Goal: Task Accomplishment & Management: Manage account settings

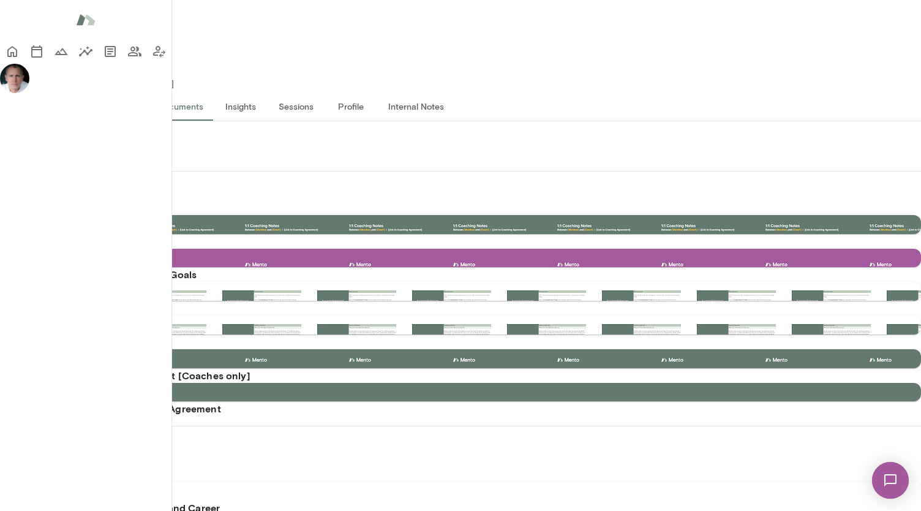
scroll to position [371, 0]
click at [80, 96] on button "Overview" at bounding box center [52, 105] width 56 height 29
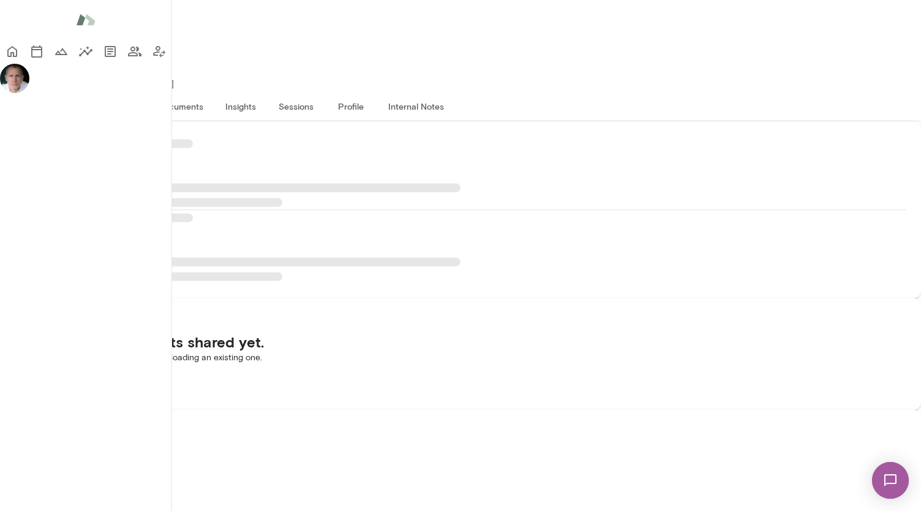
scroll to position [276, 0]
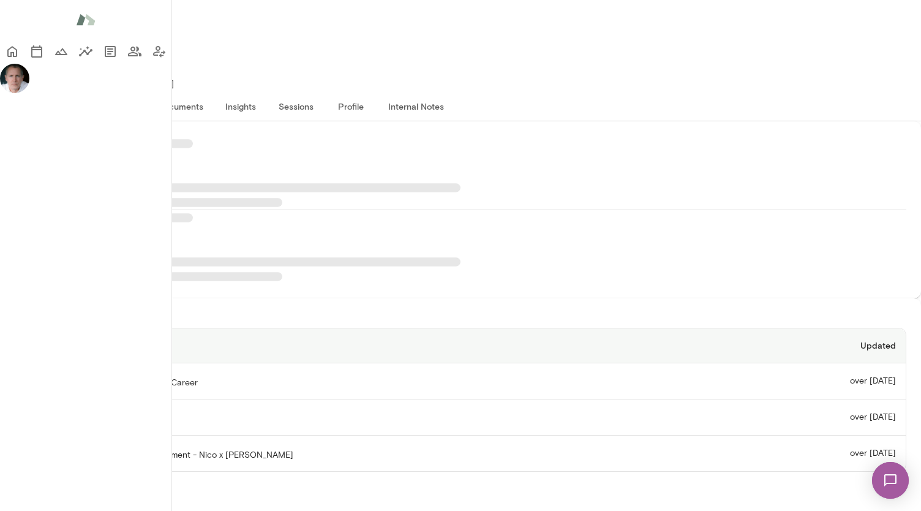
click at [367, 250] on div "Recent Documents Name Updated Ikigai: Exploring Your Purpose and Career over [D…" at bounding box center [460, 504] width 921 height 766
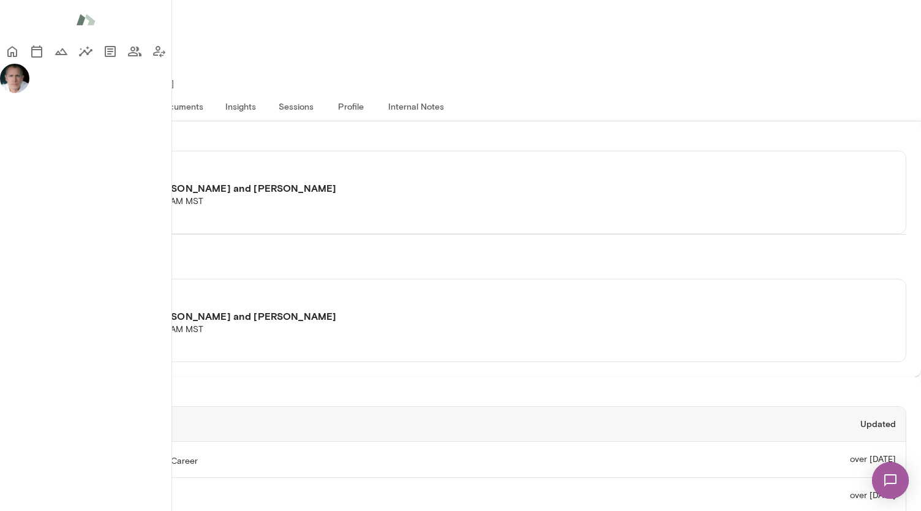
scroll to position [269, 0]
paste textarea "**********"
type textarea "**********"
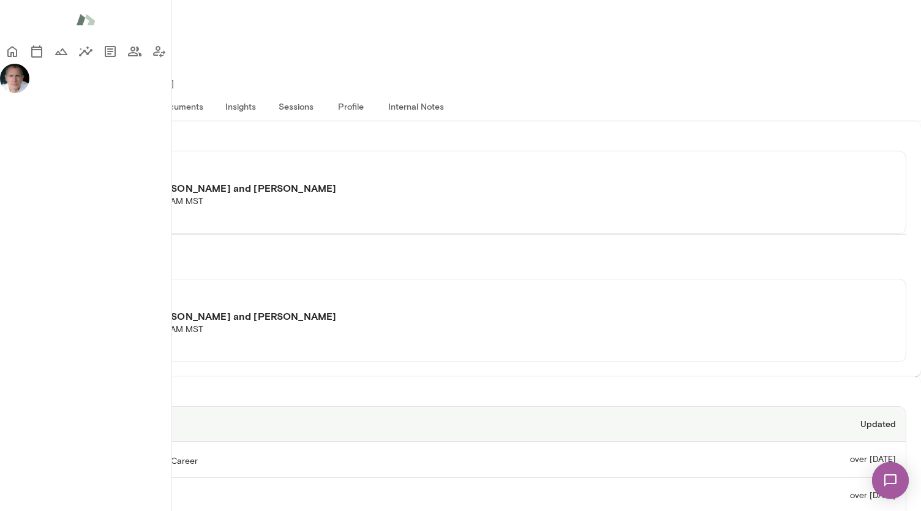
click at [127, 59] on icon "Members" at bounding box center [134, 51] width 15 height 15
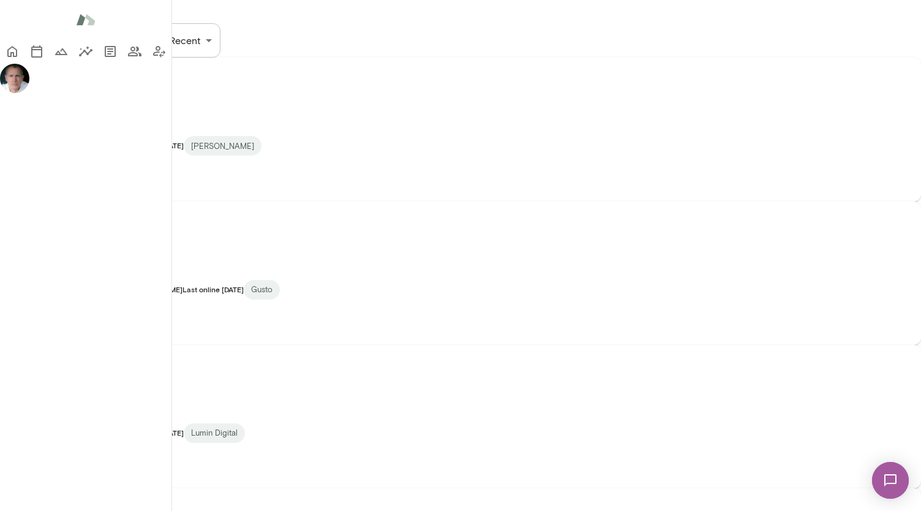
scroll to position [13, 0]
click at [49, 216] on div "JM" at bounding box center [24, 240] width 49 height 49
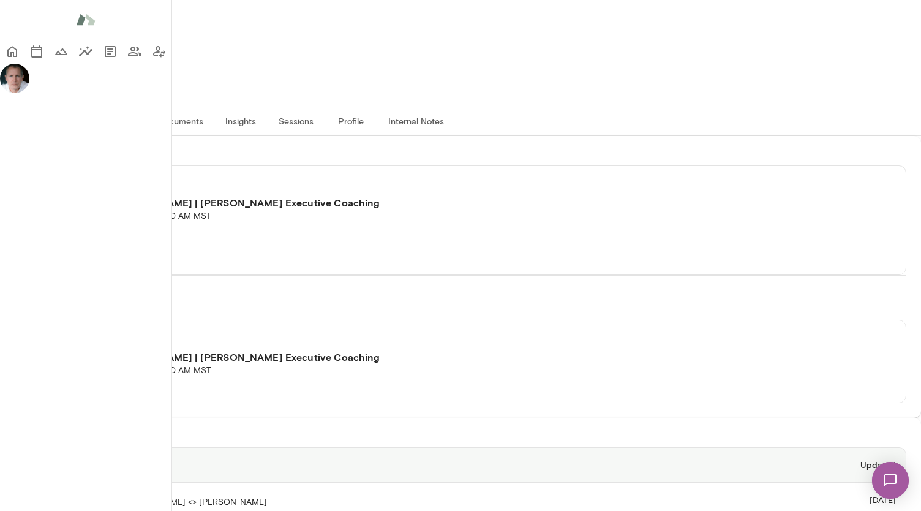
scroll to position [127, 0]
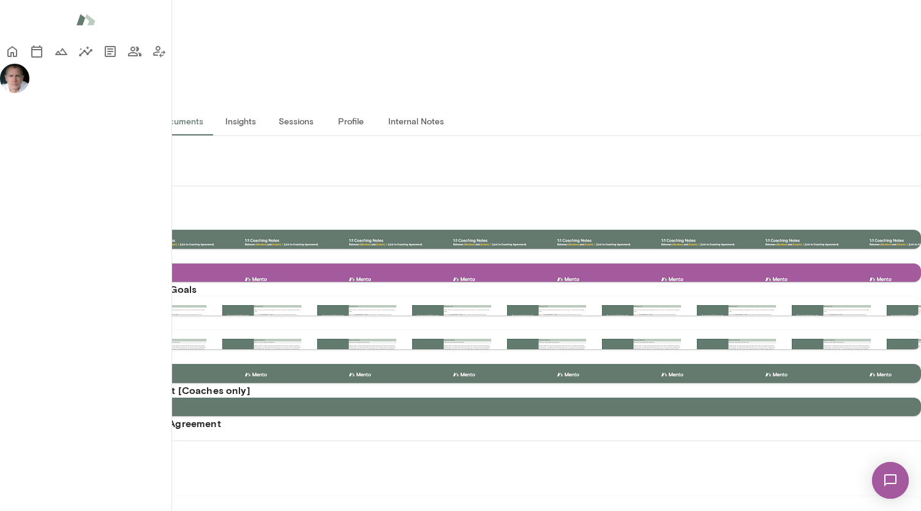
scroll to position [380, 0]
click at [212, 496] on div at bounding box center [472, 496] width 896 height 0
